Goal: Transaction & Acquisition: Purchase product/service

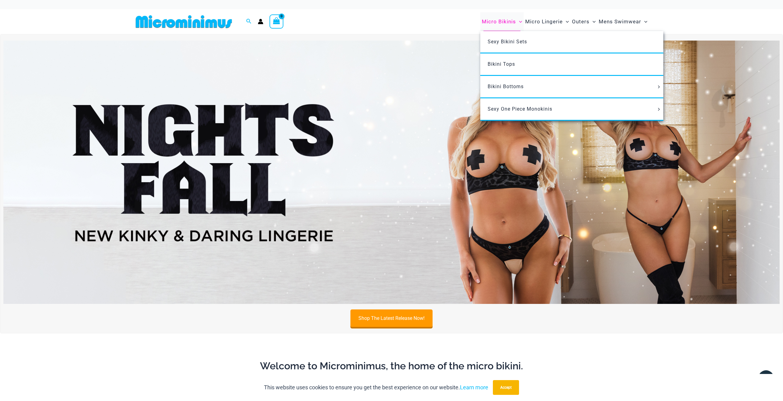
click at [503, 22] on span "Micro Bikinis" at bounding box center [499, 22] width 34 height 16
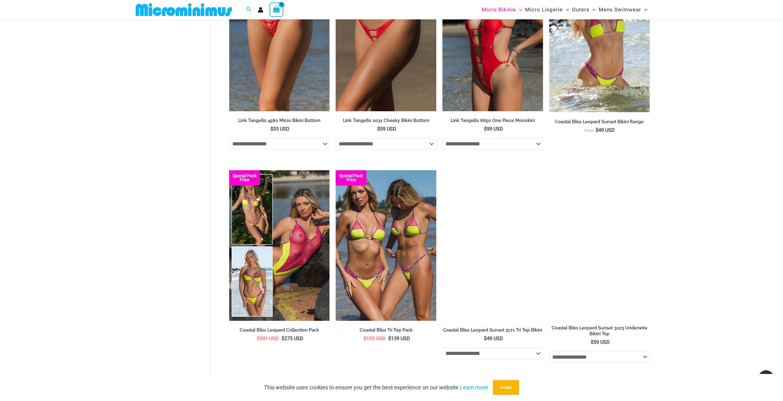
scroll to position [856, 0]
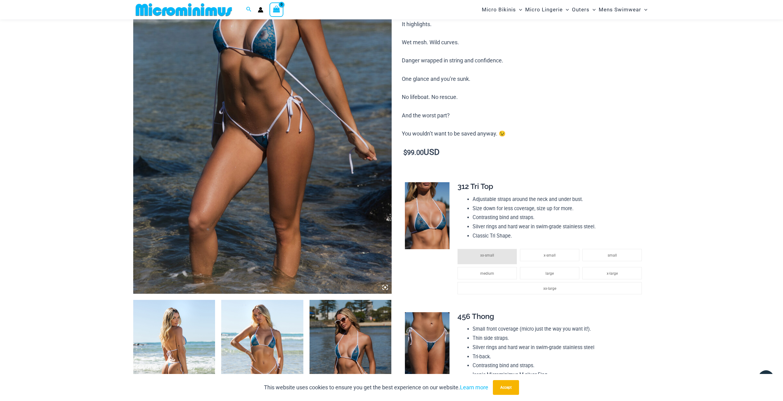
scroll to position [180, 0]
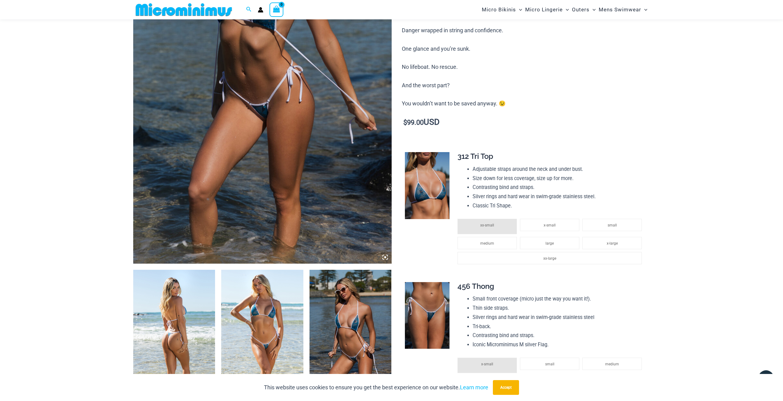
click at [157, 332] on img at bounding box center [174, 331] width 82 height 123
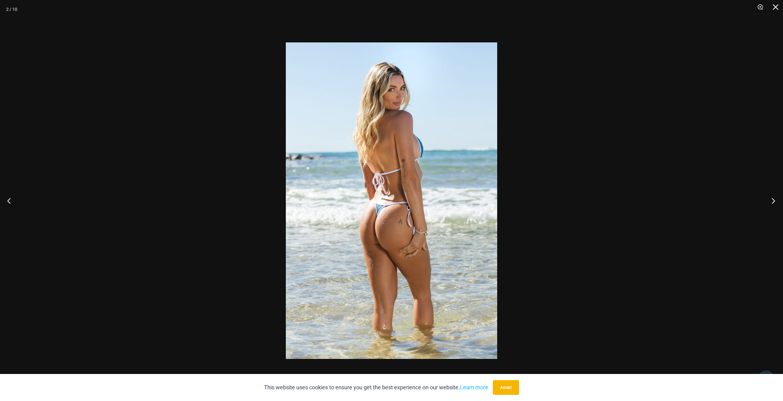
click at [772, 202] on button "Next" at bounding box center [771, 200] width 23 height 31
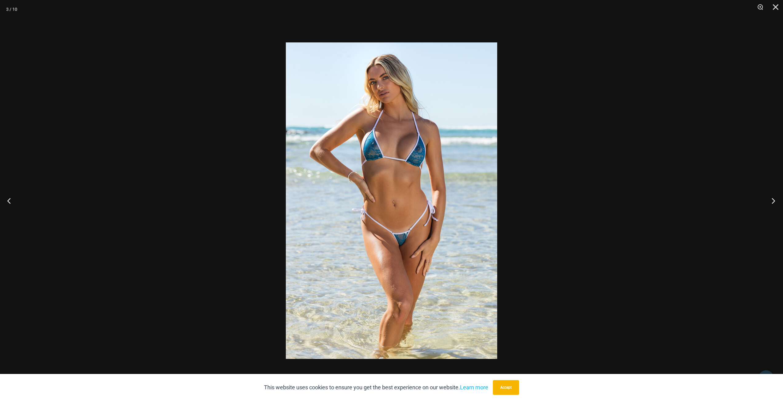
click at [770, 202] on button "Next" at bounding box center [771, 200] width 23 height 31
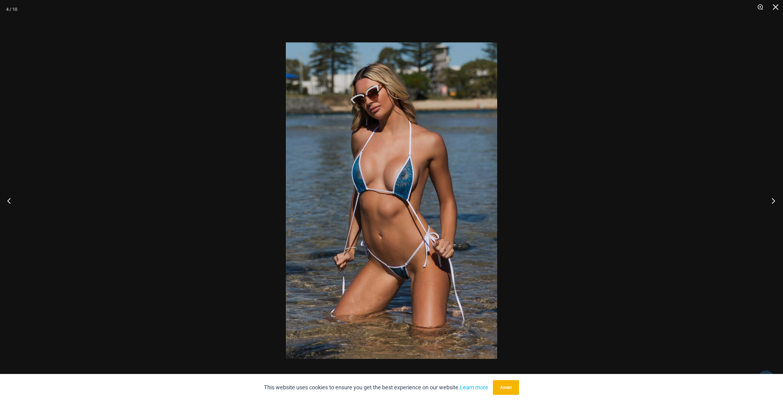
click at [770, 202] on button "Next" at bounding box center [771, 200] width 23 height 31
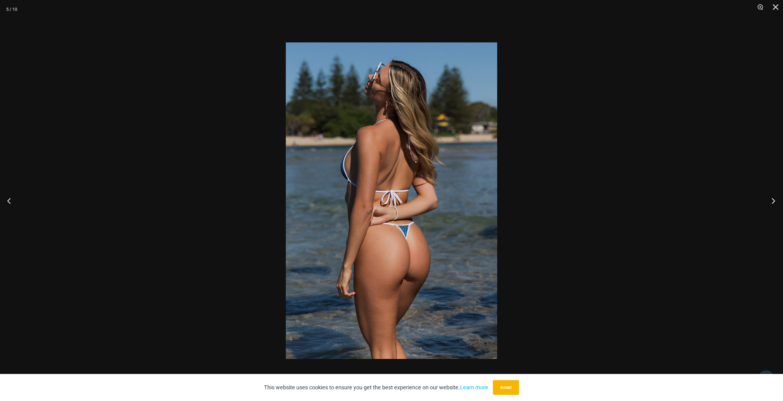
click at [770, 202] on button "Next" at bounding box center [771, 200] width 23 height 31
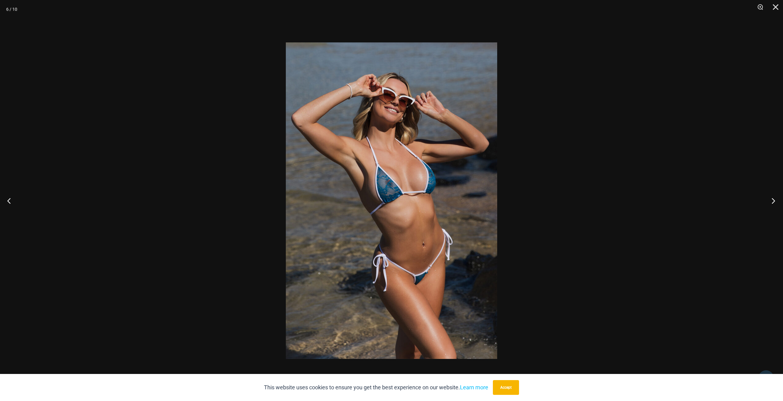
click at [770, 202] on button "Next" at bounding box center [771, 200] width 23 height 31
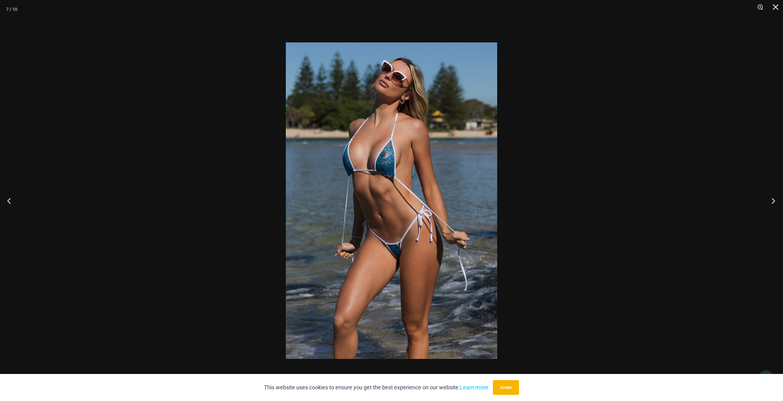
click at [770, 202] on button "Next" at bounding box center [771, 200] width 23 height 31
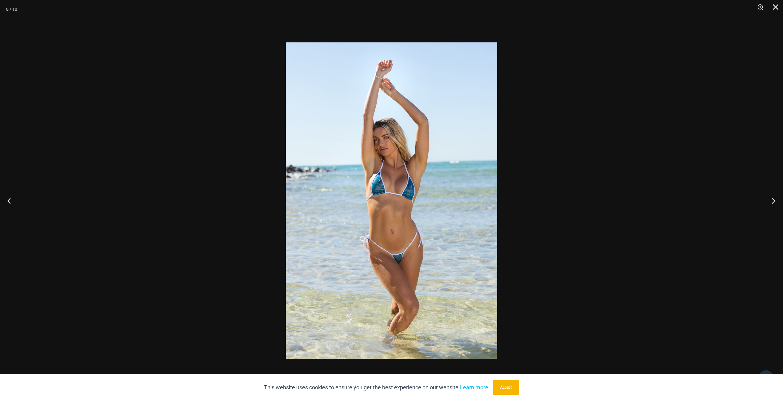
click at [770, 202] on button "Next" at bounding box center [771, 200] width 23 height 31
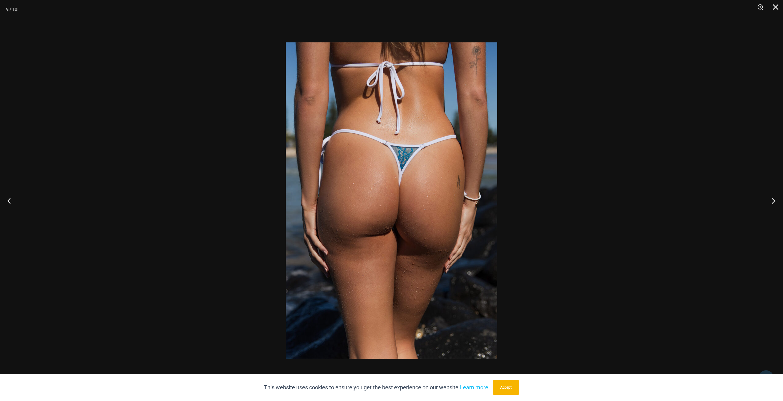
click at [770, 202] on button "Next" at bounding box center [771, 200] width 23 height 31
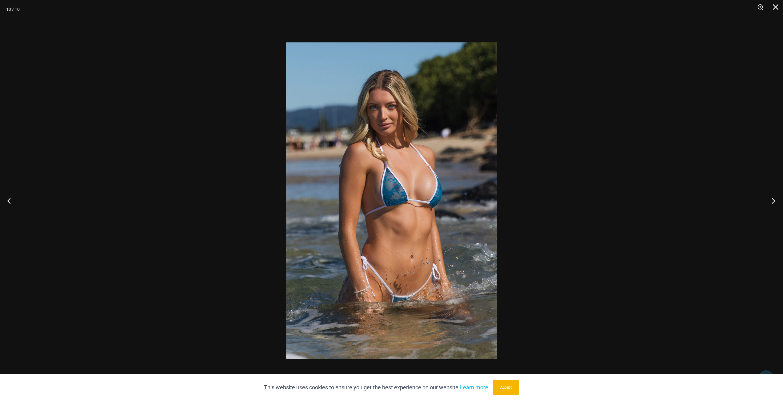
click at [770, 202] on button "Next" at bounding box center [771, 200] width 23 height 31
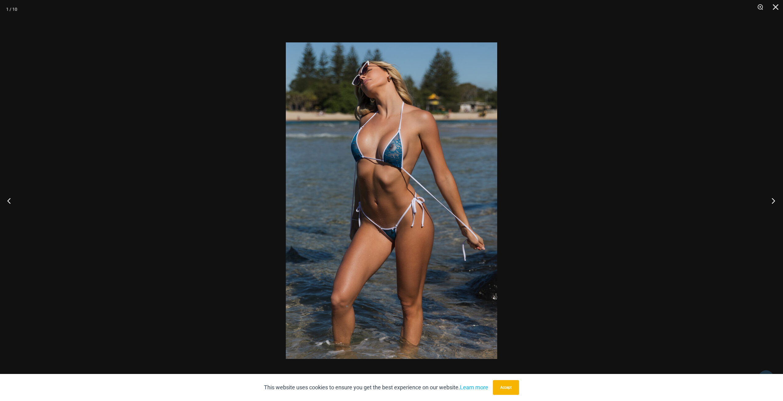
click at [770, 202] on button "Next" at bounding box center [771, 200] width 23 height 31
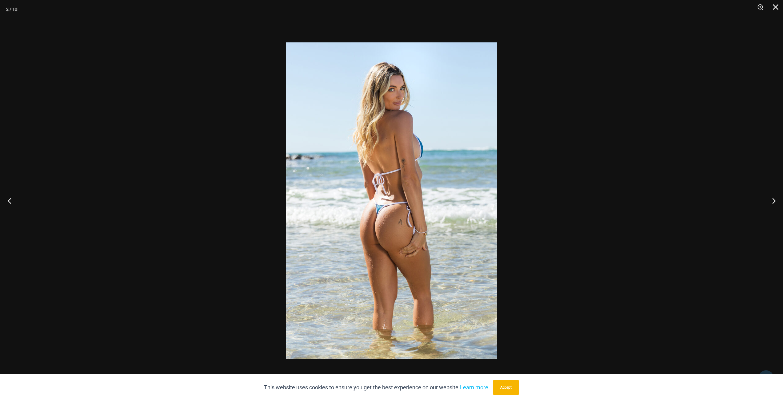
click at [15, 208] on button "Previous" at bounding box center [11, 200] width 23 height 31
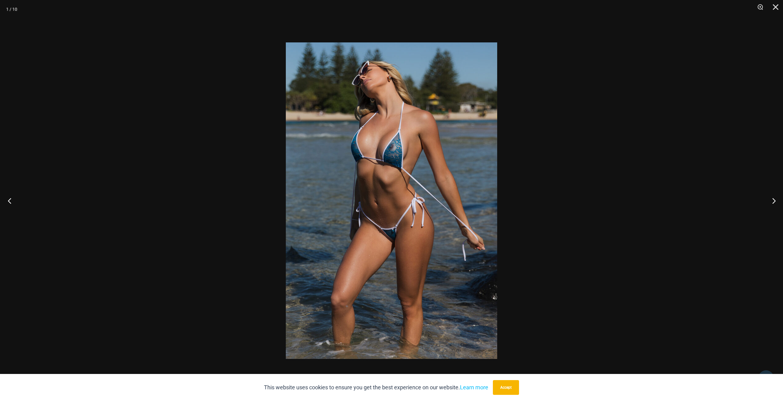
click at [15, 208] on button "Previous" at bounding box center [11, 200] width 23 height 31
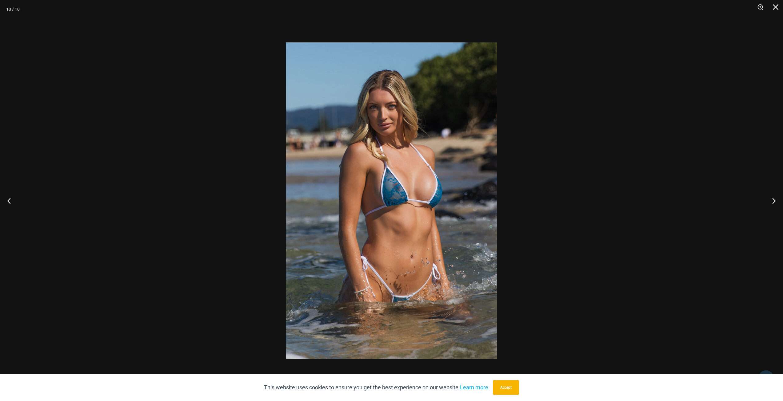
click at [381, 192] on img at bounding box center [391, 200] width 211 height 317
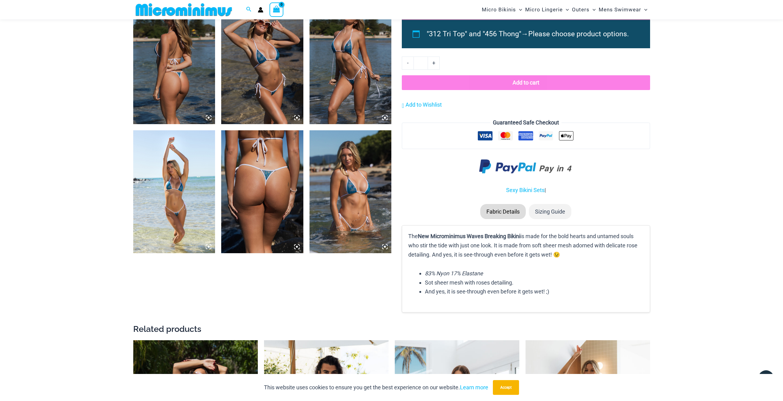
scroll to position [579, 0]
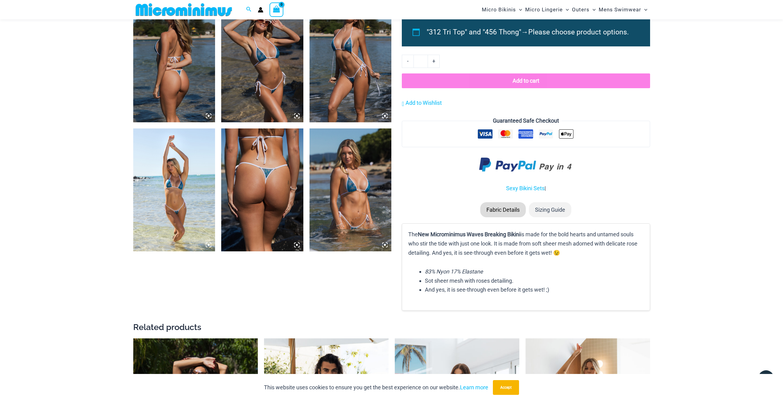
click at [357, 212] on img at bounding box center [350, 190] width 82 height 123
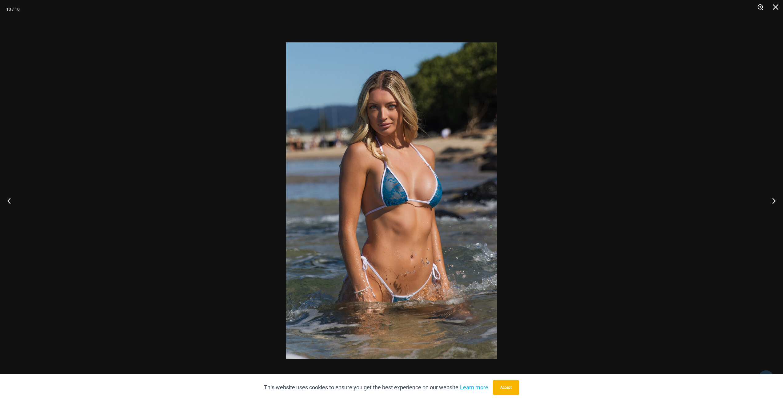
click at [761, 6] on button "Zoom" at bounding box center [757, 9] width 15 height 18
